Goal: Navigation & Orientation: Go to known website

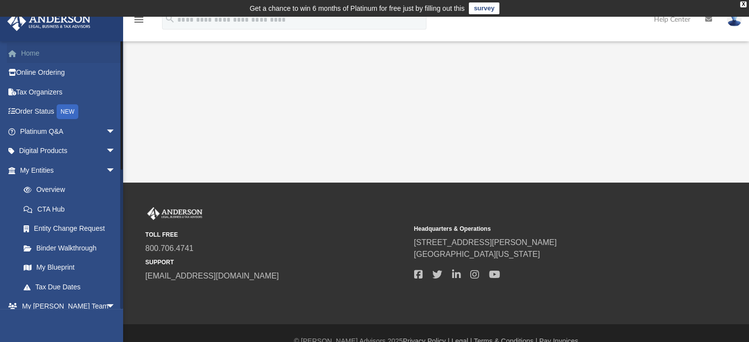
click at [45, 52] on link "Home" at bounding box center [69, 53] width 124 height 20
click at [744, 1] on div "X" at bounding box center [743, 4] width 6 height 6
